Goal: Use online tool/utility: Utilize a website feature to perform a specific function

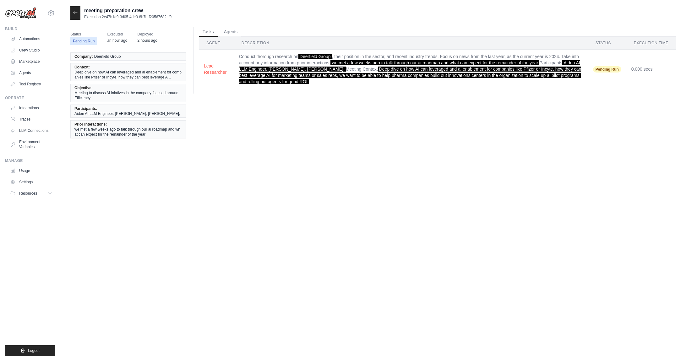
click at [76, 14] on icon at bounding box center [75, 12] width 5 height 5
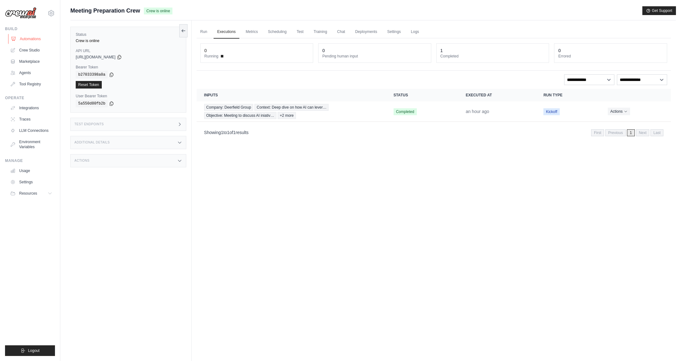
click at [33, 43] on link "Automations" at bounding box center [31, 39] width 47 height 10
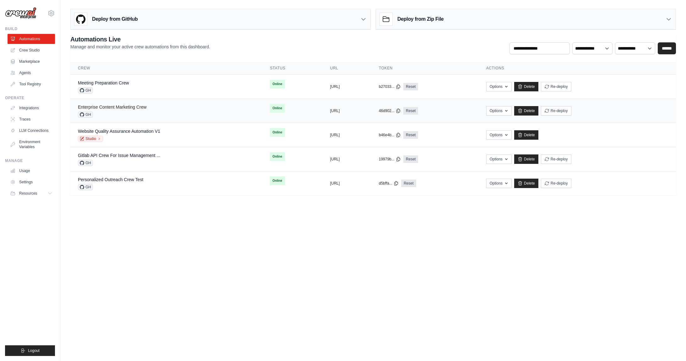
click at [109, 105] on link "Enterprise Content Marketing Crew" at bounding box center [112, 107] width 69 height 5
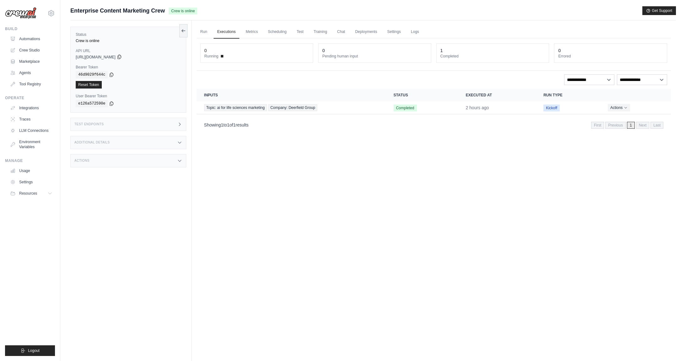
click at [122, 58] on icon at bounding box center [119, 56] width 5 height 5
click at [113, 74] on icon at bounding box center [111, 75] width 3 height 4
click at [113, 77] on div "46d9029f644c" at bounding box center [128, 75] width 105 height 8
click at [110, 77] on icon at bounding box center [111, 74] width 5 height 5
click at [176, 128] on div "Test Endpoints" at bounding box center [128, 124] width 116 height 13
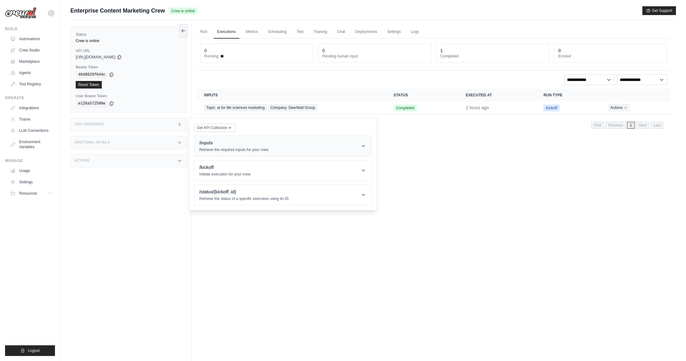
click at [238, 145] on h1 "/inputs" at bounding box center [234, 143] width 69 height 6
click at [216, 177] on button "Send Request" at bounding box center [215, 174] width 31 height 8
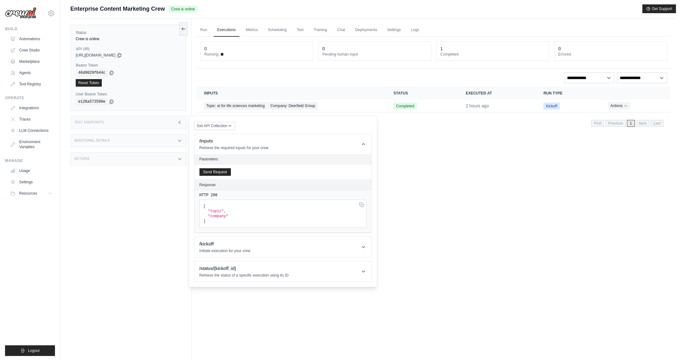
scroll to position [2, 0]
drag, startPoint x: 213, startPoint y: 227, endPoint x: 203, endPoint y: 203, distance: 25.5
click at [203, 203] on pre "[ "topic" , "company" ]" at bounding box center [283, 214] width 167 height 28
copy code "[ "topic" , "company" ]"
click at [359, 146] on header "/inputs Retrieve the required inputs for your crew" at bounding box center [283, 144] width 177 height 20
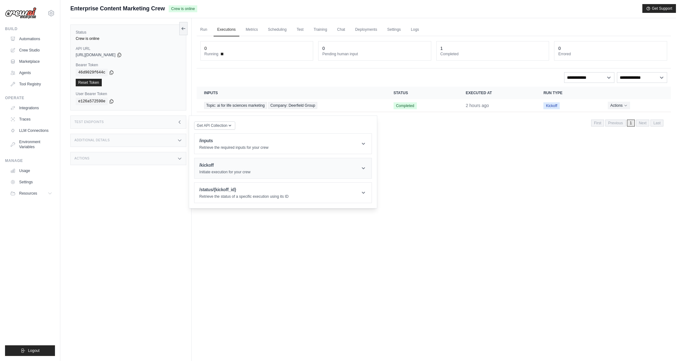
click at [329, 163] on header "/kickoff Initiate execution for your crew" at bounding box center [283, 168] width 177 height 20
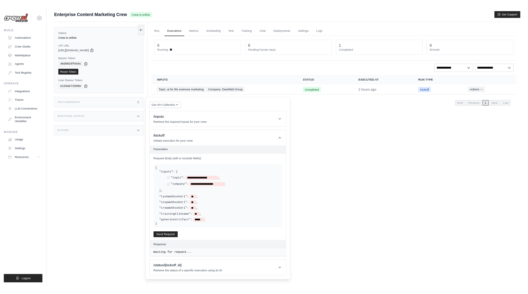
scroll to position [4, 0]
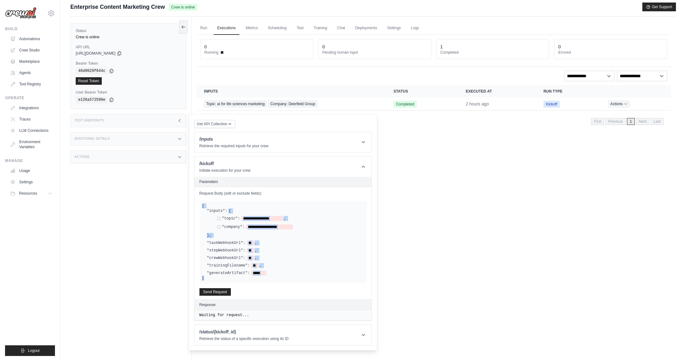
drag, startPoint x: 229, startPoint y: 279, endPoint x: 197, endPoint y: 205, distance: 81.3
click at [0, 0] on div "**********" at bounding box center [0, 0] width 0 height 0
copy div "**********"
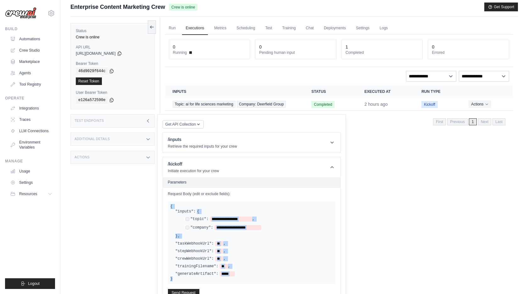
click at [424, 6] on div "Enterprise Content Marketing Crew Crew is online Get Support" at bounding box center [293, 7] width 447 height 9
